Goal: Information Seeking & Learning: Learn about a topic

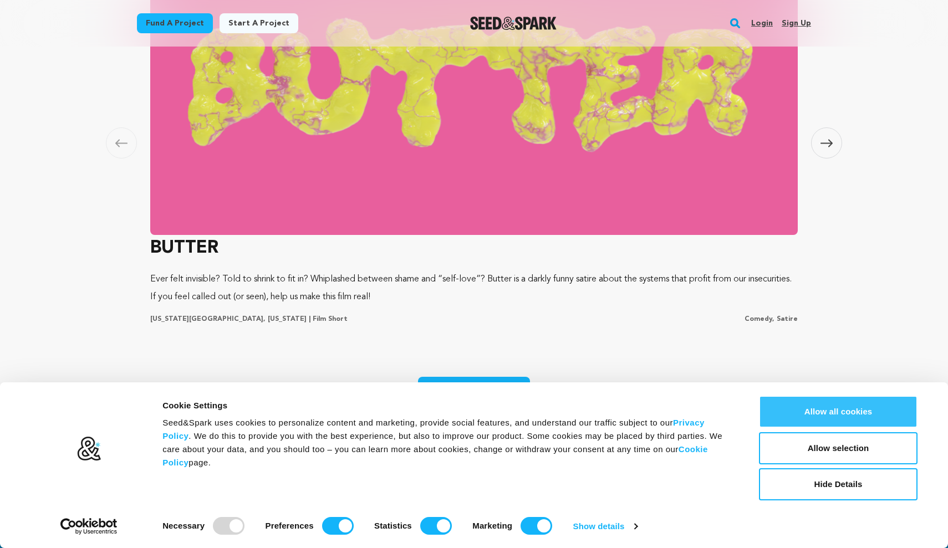
click at [867, 412] on button "Allow all cookies" at bounding box center [838, 412] width 159 height 32
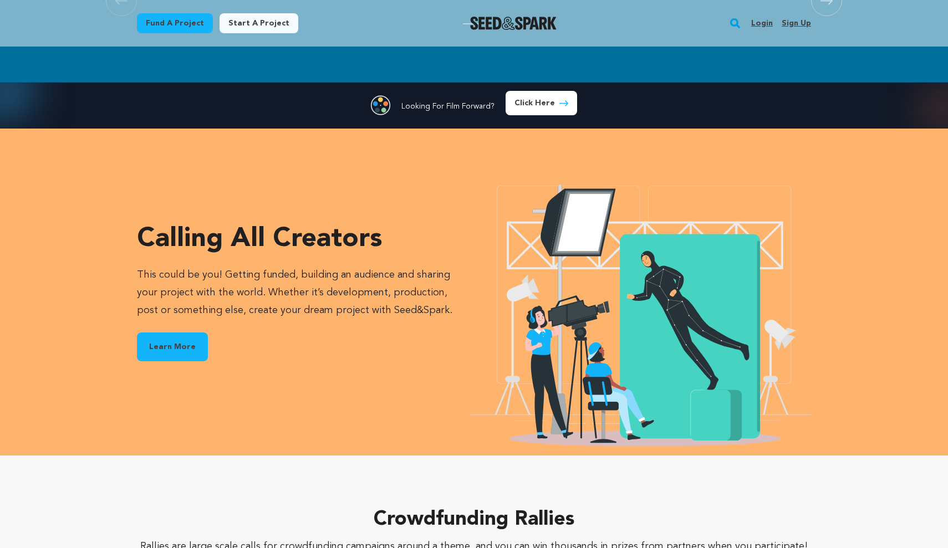
scroll to position [0, 253]
click at [166, 354] on link "Learn More" at bounding box center [172, 347] width 71 height 29
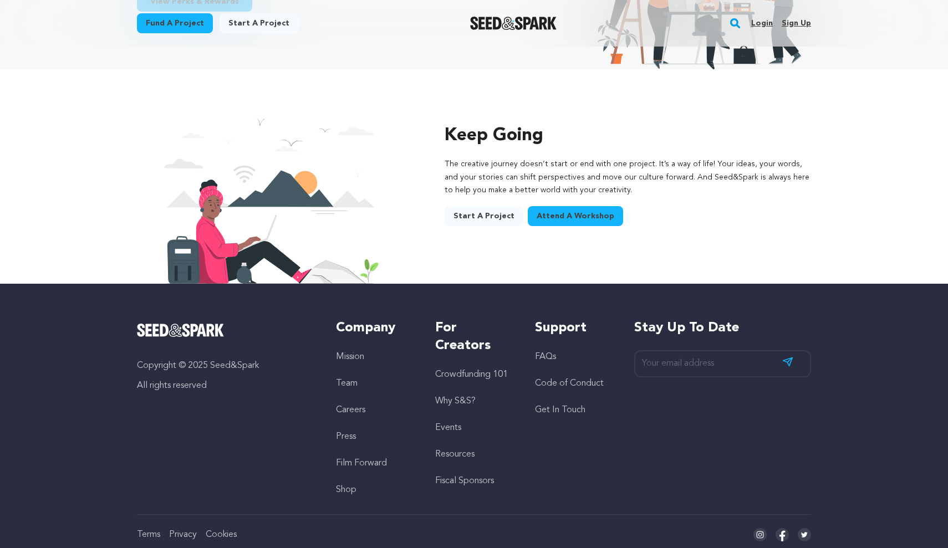
scroll to position [1748, 0]
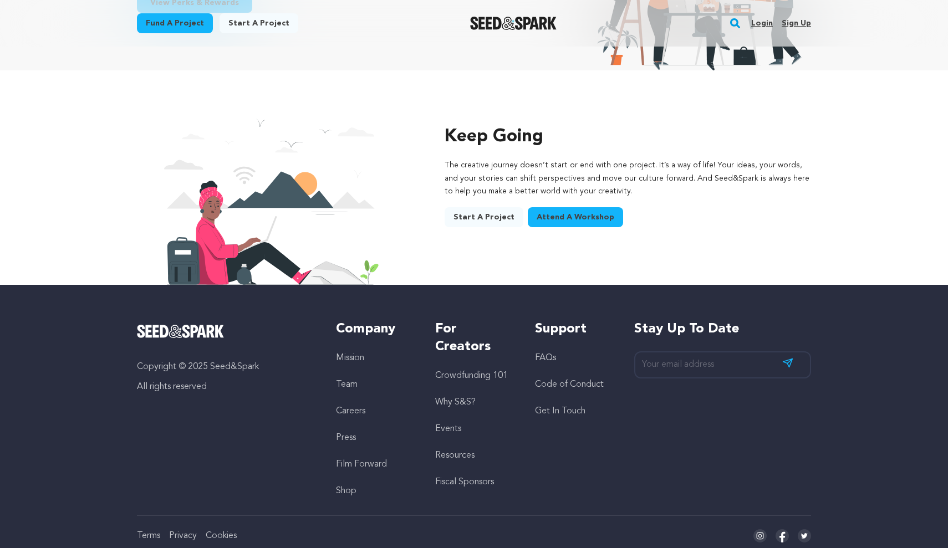
click at [543, 354] on link "FAQs" at bounding box center [545, 358] width 21 height 9
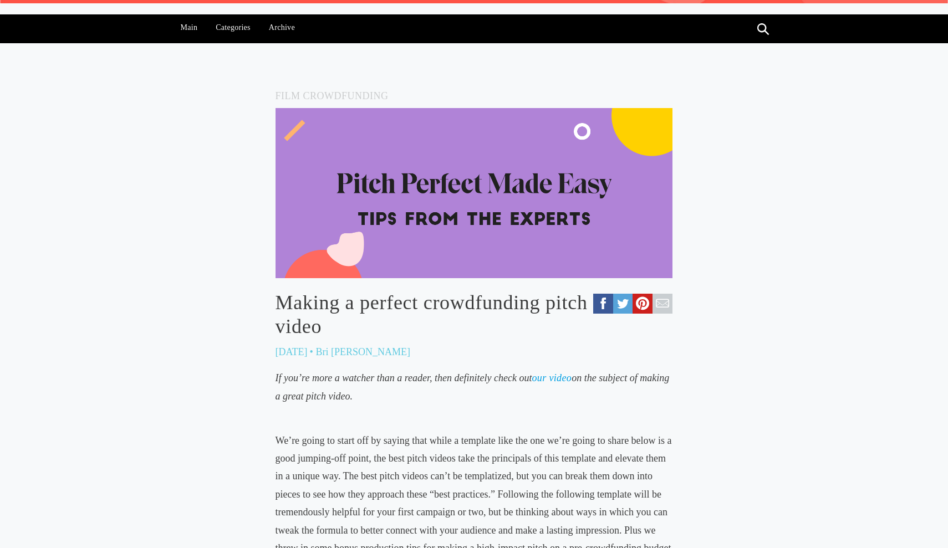
scroll to position [160, 0]
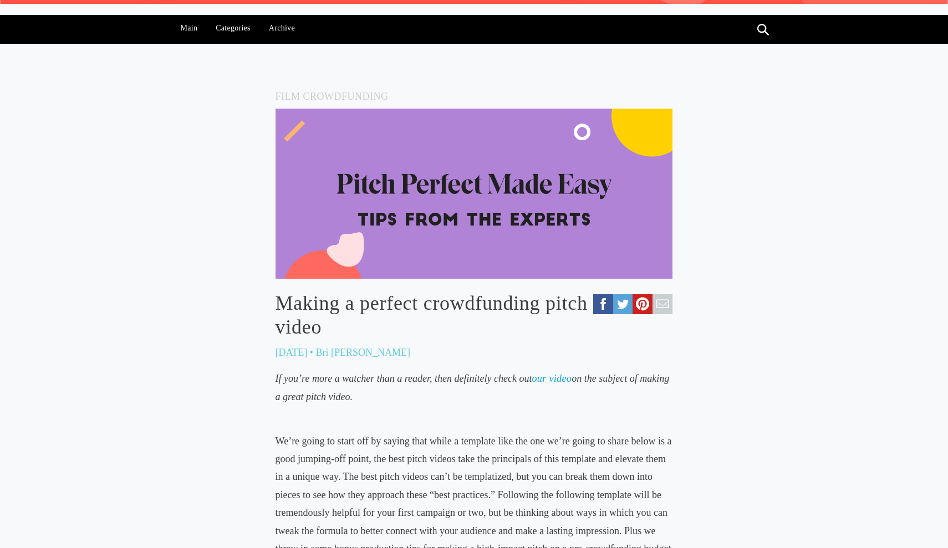
click at [493, 154] on img at bounding box center [473, 194] width 397 height 170
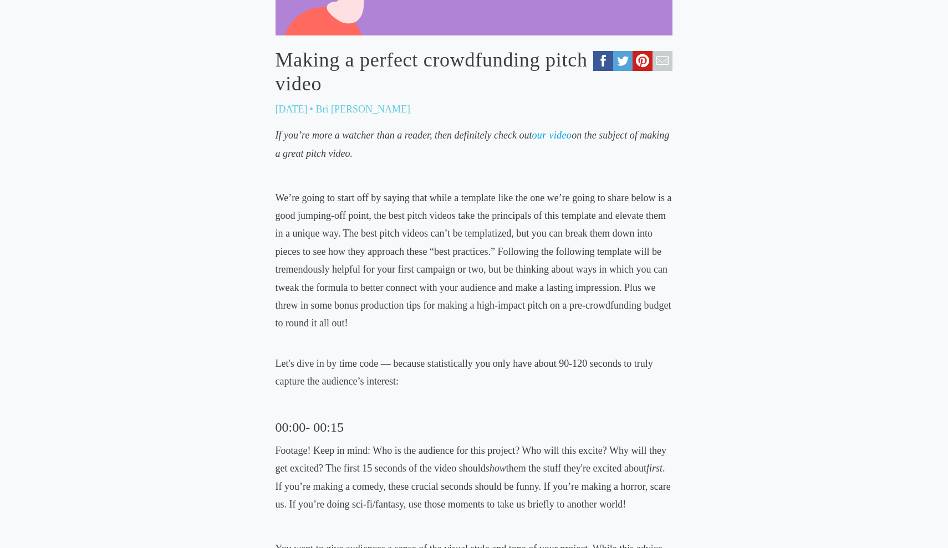
scroll to position [405, 0]
click at [549, 137] on link "our video" at bounding box center [552, 134] width 40 height 11
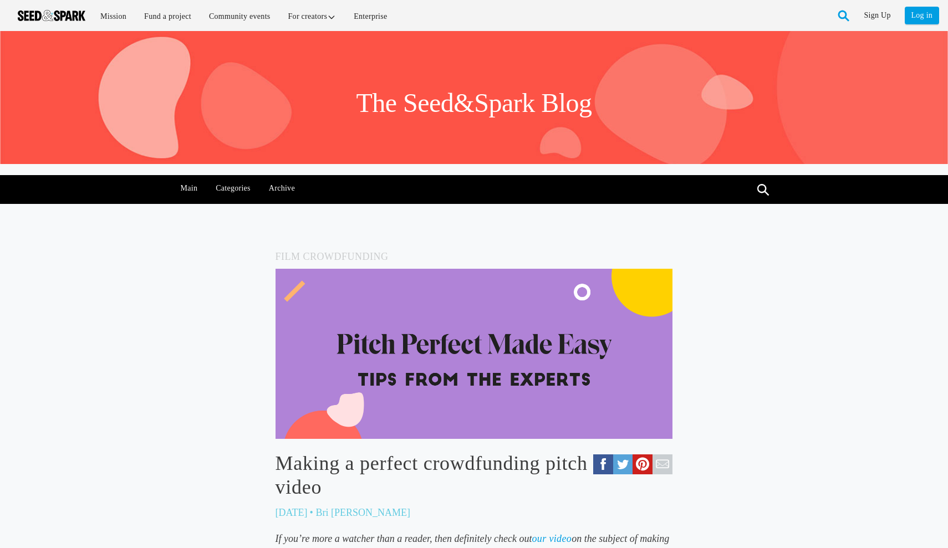
scroll to position [0, 0]
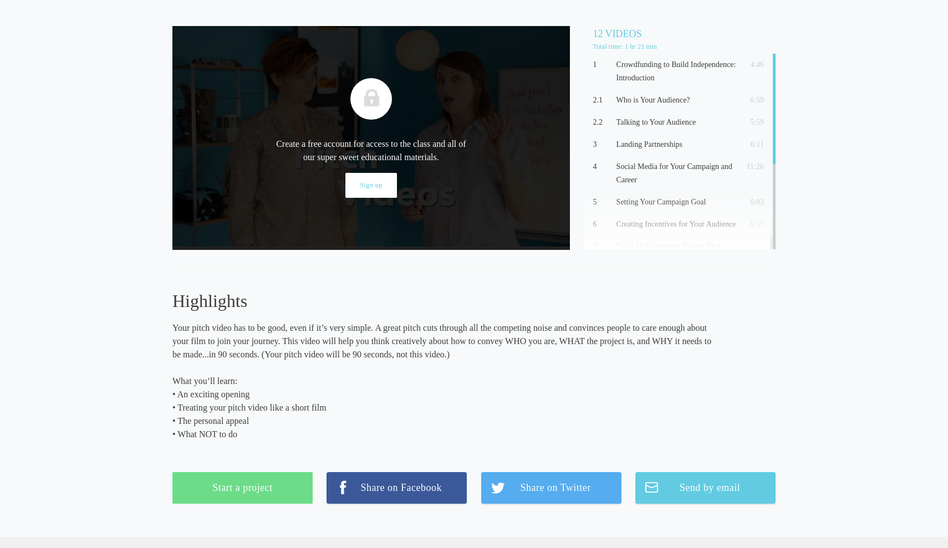
click at [373, 182] on link "Sign up" at bounding box center [371, 185] width 52 height 25
